Goal: Information Seeking & Learning: Understand process/instructions

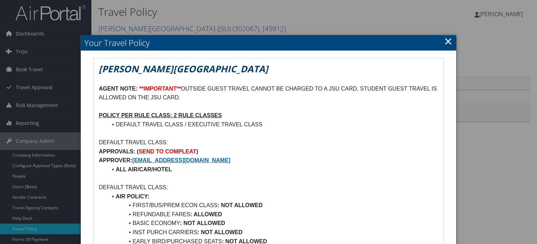
scroll to position [35, 0]
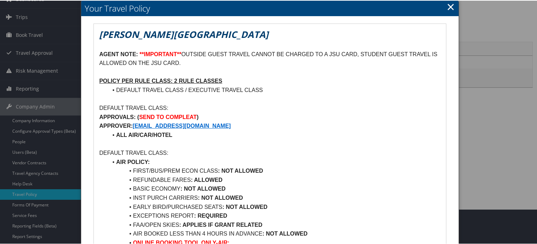
click at [114, 31] on em "Jackson State University" at bounding box center [183, 33] width 169 height 13
copy em "Jackson"
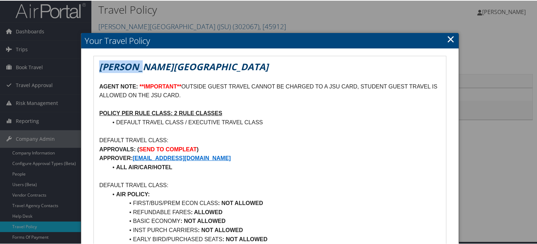
scroll to position [0, 0]
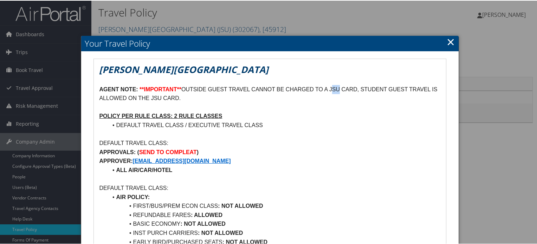
drag, startPoint x: 340, startPoint y: 89, endPoint x: 335, endPoint y: 87, distance: 5.4
click at [335, 87] on p "AGENT NOTE: **IMPORTANT** OUTSIDE GUEST TRAVEL CANNOT BE CHARGED TO A JSU CARD,…" at bounding box center [269, 93] width 341 height 18
drag, startPoint x: 361, startPoint y: 88, endPoint x: 420, endPoint y: 90, distance: 59.1
click at [420, 90] on p "AGENT NOTE: **IMPORTANT** OUTSIDE GUEST TRAVEL CANNOT BE CHARGED TO A JSU CARD,…" at bounding box center [269, 93] width 341 height 18
click at [421, 92] on p "AGENT NOTE: **IMPORTANT** OUTSIDE GUEST TRAVEL CANNOT BE CHARGED TO A JSU CARD,…" at bounding box center [269, 93] width 341 height 18
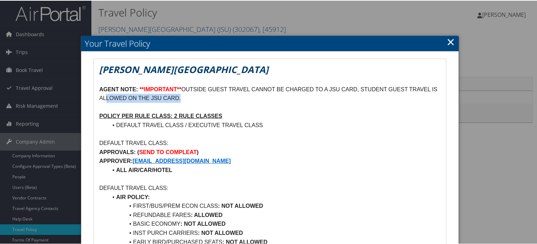
drag, startPoint x: 155, startPoint y: 96, endPoint x: 186, endPoint y: 95, distance: 31.0
click at [186, 95] on p "AGENT NOTE: **IMPORTANT** OUTSIDE GUEST TRAVEL CANNOT BE CHARGED TO A JSU CARD,…" at bounding box center [269, 93] width 341 height 18
click at [454, 39] on h2 "Your Travel Policy" at bounding box center [269, 42] width 377 height 15
click at [448, 42] on link "×" at bounding box center [451, 41] width 8 height 14
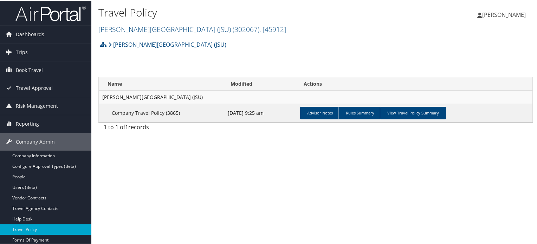
click at [39, 17] on img at bounding box center [50, 13] width 70 height 17
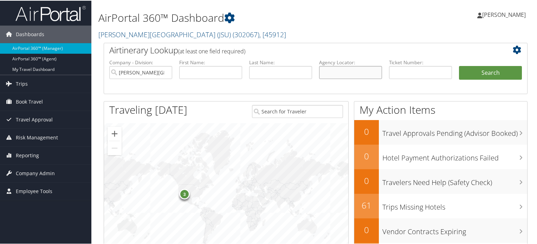
drag, startPoint x: 0, startPoint y: 0, endPoint x: 359, endPoint y: 74, distance: 367.0
click at [359, 74] on input "text" at bounding box center [350, 71] width 63 height 13
paste input "DNFTP6"
type input "DNFTP6"
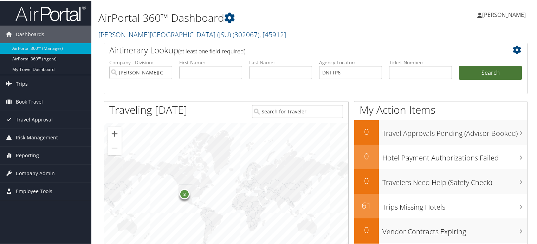
click at [495, 69] on button "Search" at bounding box center [490, 72] width 63 height 14
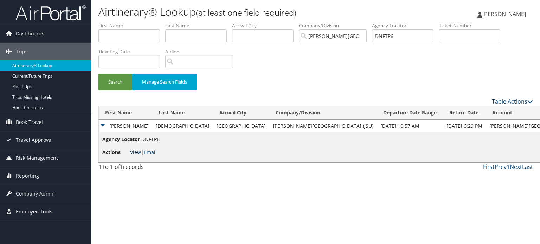
click at [134, 153] on link "View" at bounding box center [135, 152] width 11 height 7
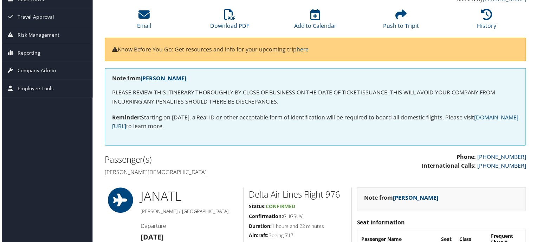
scroll to position [12, 0]
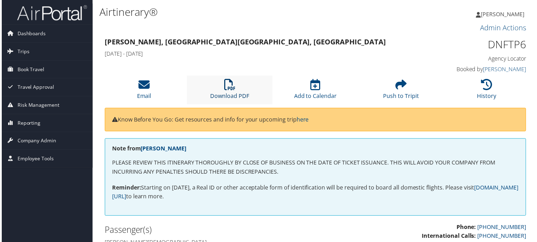
click at [242, 96] on link "Download PDF" at bounding box center [229, 91] width 39 height 17
click at [59, 17] on img at bounding box center [50, 13] width 70 height 17
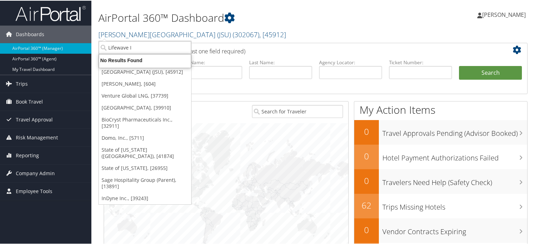
type input "Lifewave"
click at [143, 58] on div "Lifewave Inc (301817), [43474]" at bounding box center [146, 60] width 103 height 6
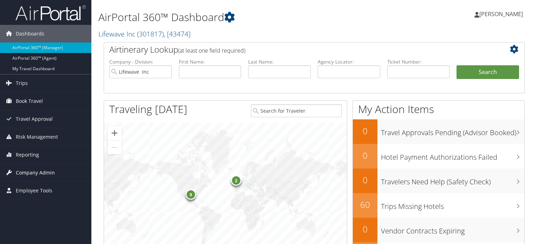
scroll to position [105, 0]
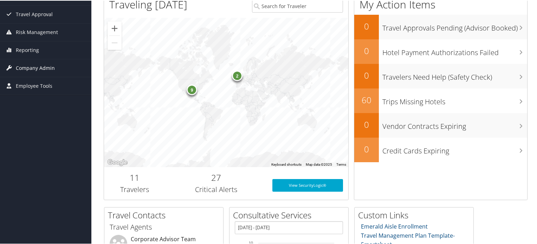
click at [41, 67] on span "Company Admin" at bounding box center [35, 68] width 39 height 18
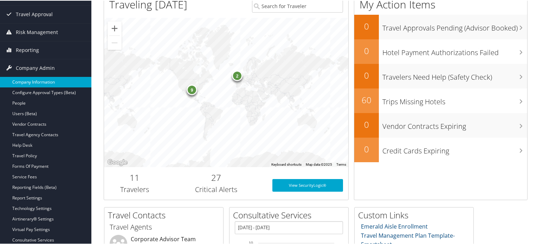
click at [38, 84] on link "Company Information" at bounding box center [45, 81] width 91 height 11
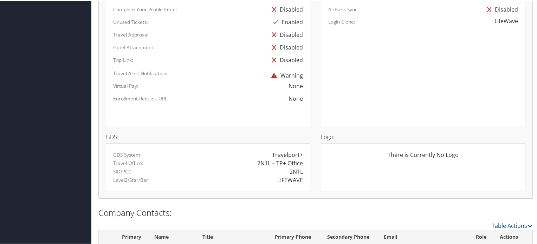
scroll to position [512, 0]
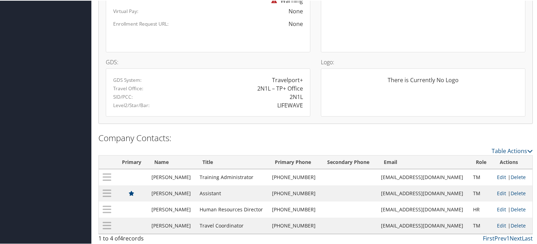
click at [299, 96] on div "2N1L" at bounding box center [296, 96] width 13 height 8
click at [268, 103] on div "LIFEWAVE" at bounding box center [258, 105] width 100 height 8
click at [285, 103] on div "LIFEWAVE" at bounding box center [290, 105] width 26 height 8
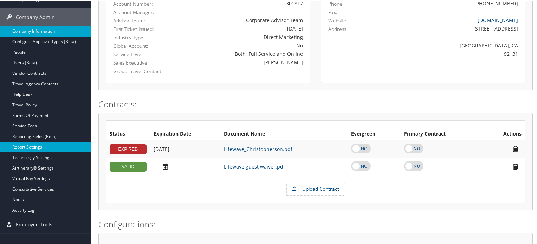
scroll to position [160, 0]
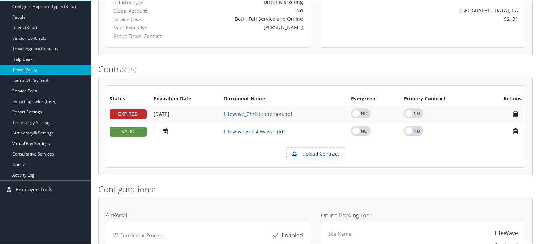
click at [49, 69] on link "Travel Policy" at bounding box center [45, 69] width 91 height 11
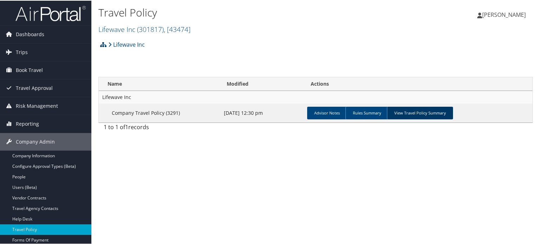
click at [392, 108] on link "View Travel Policy Summary" at bounding box center [420, 112] width 66 height 13
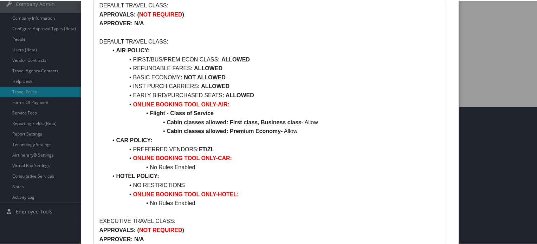
scroll to position [141, 0]
